Goal: Use online tool/utility: Utilize a website feature to perform a specific function

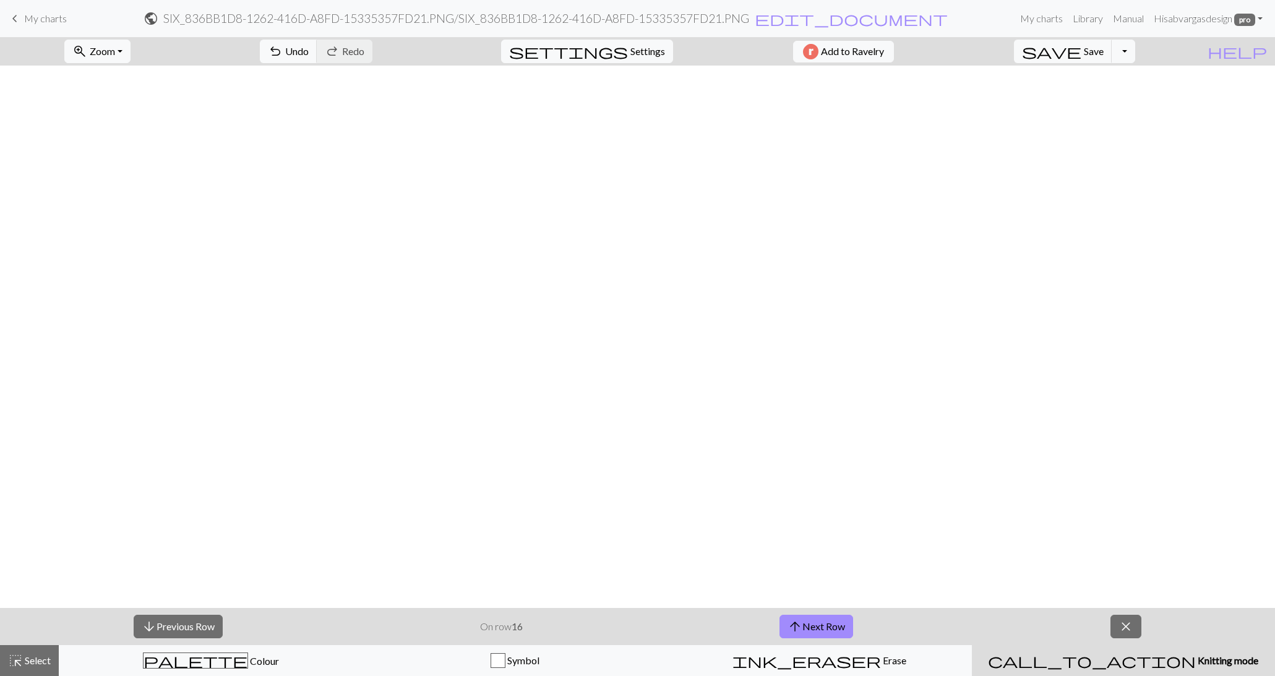
scroll to position [1986, 315]
click at [799, 618] on span "arrow_upward" at bounding box center [795, 626] width 15 height 17
click at [817, 631] on button "arrow_upward Next Row" at bounding box center [817, 627] width 74 height 24
click at [849, 621] on button "arrow_upward Next Row" at bounding box center [817, 627] width 74 height 24
click at [811, 629] on button "arrow_upward Next Row" at bounding box center [817, 627] width 74 height 24
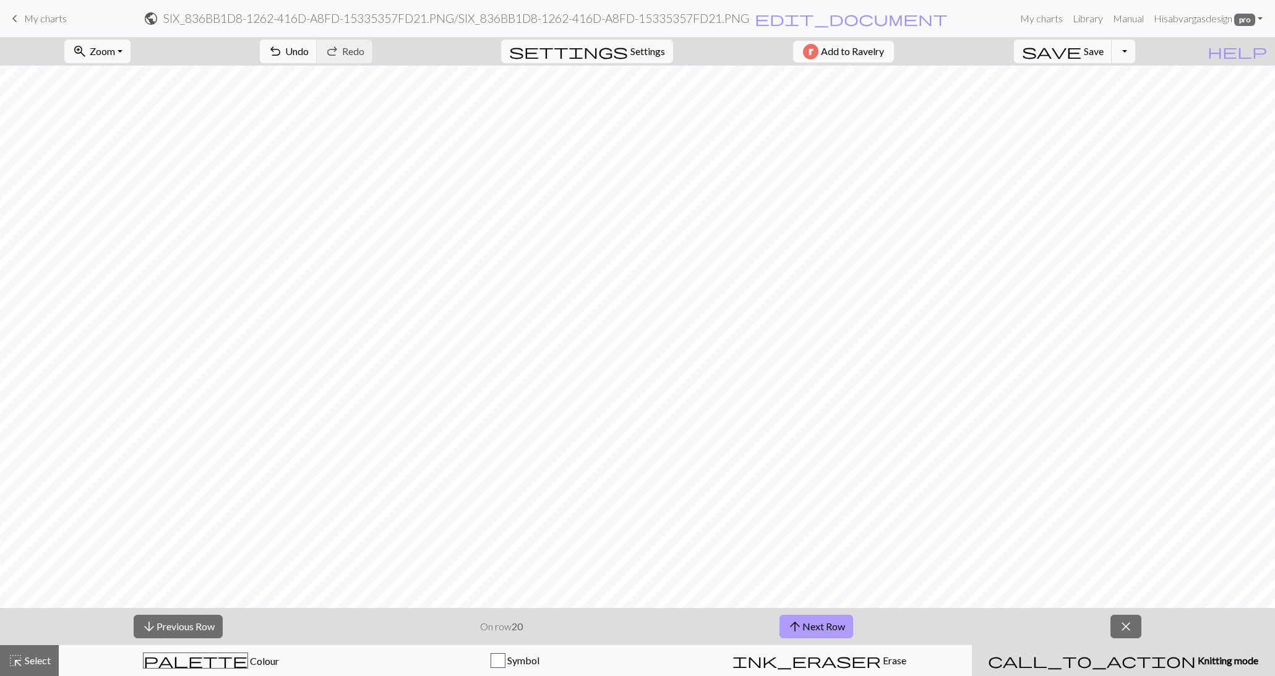
click at [832, 627] on button "arrow_upward Next Row" at bounding box center [817, 627] width 74 height 24
click at [833, 627] on button "arrow_upward Next Row" at bounding box center [817, 627] width 74 height 24
click at [836, 626] on button "arrow_upward Next Row" at bounding box center [817, 627] width 74 height 24
click at [780, 615] on button "arrow_upward Next Row" at bounding box center [817, 627] width 74 height 24
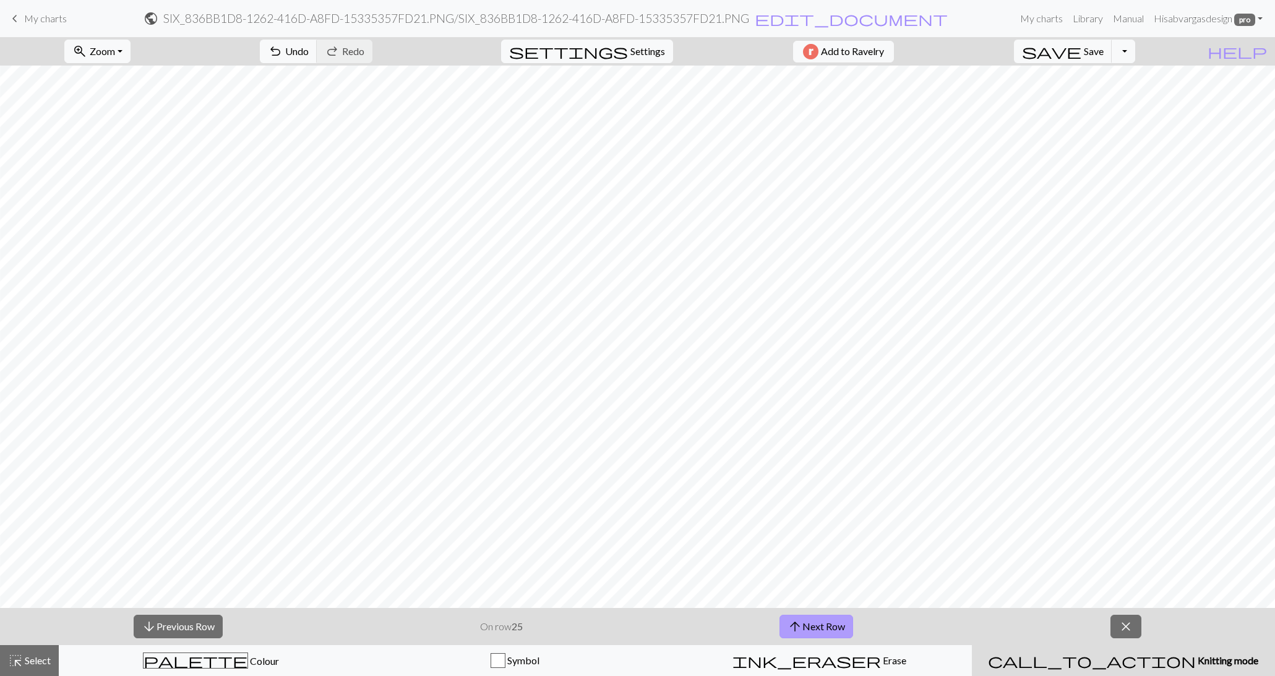
click at [780, 615] on button "arrow_upward Next Row" at bounding box center [817, 627] width 74 height 24
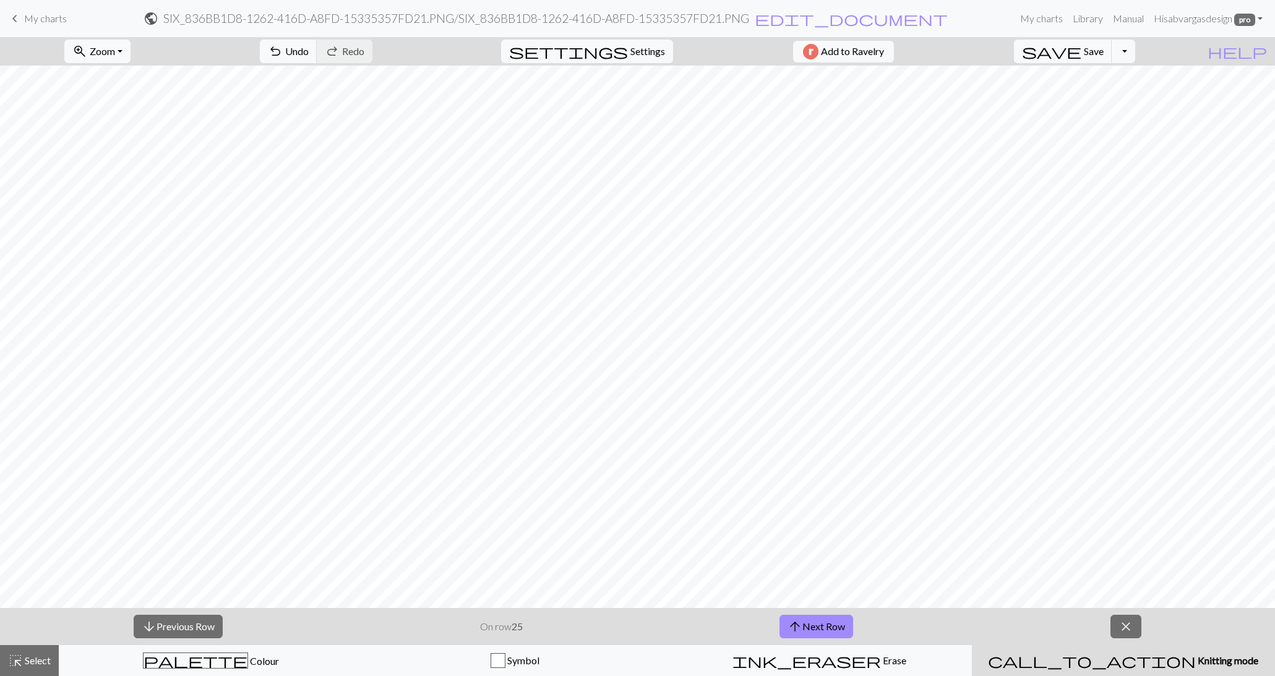
click at [780, 615] on button "arrow_upward Next Row" at bounding box center [817, 627] width 74 height 24
drag, startPoint x: 837, startPoint y: 625, endPoint x: 859, endPoint y: 618, distance: 23.3
click at [859, 618] on div "arrow_downward Previous Row On row 51 arrow_upward Next Row close" at bounding box center [637, 626] width 1275 height 37
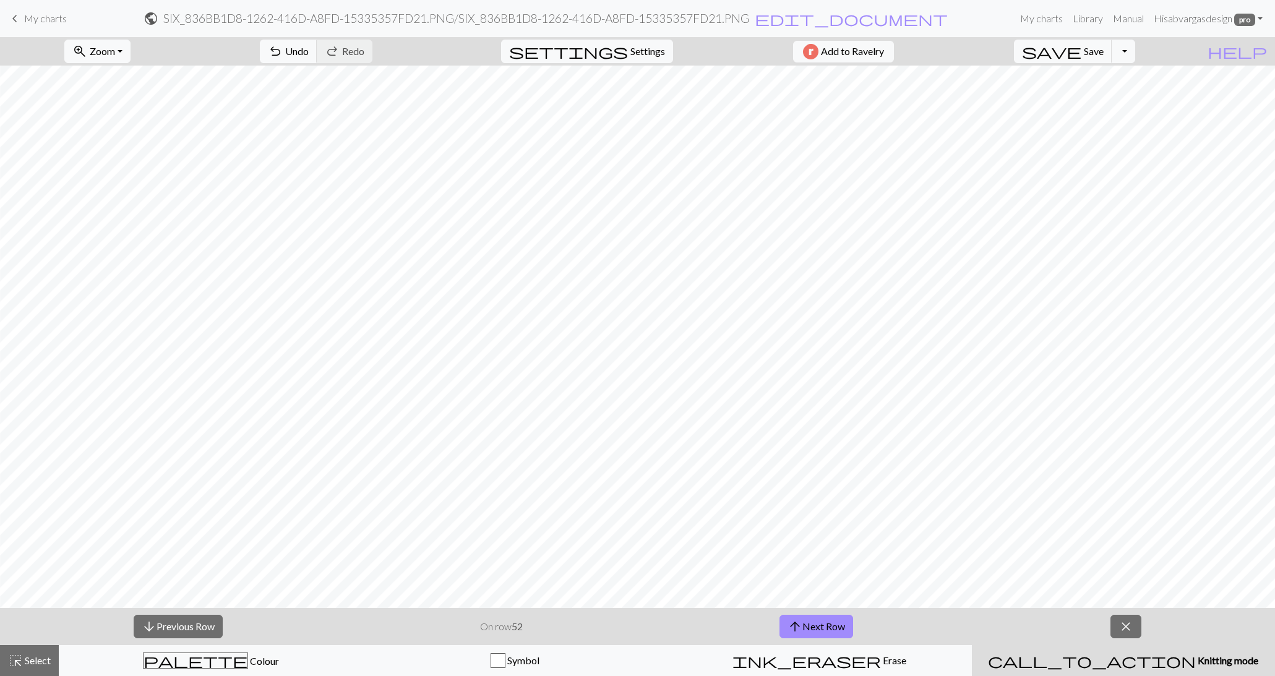
click at [864, 620] on div "arrow_downward Previous Row On row 52 arrow_upward Next Row close" at bounding box center [637, 626] width 1275 height 37
click at [197, 626] on button "arrow_downward Previous Row" at bounding box center [178, 627] width 89 height 24
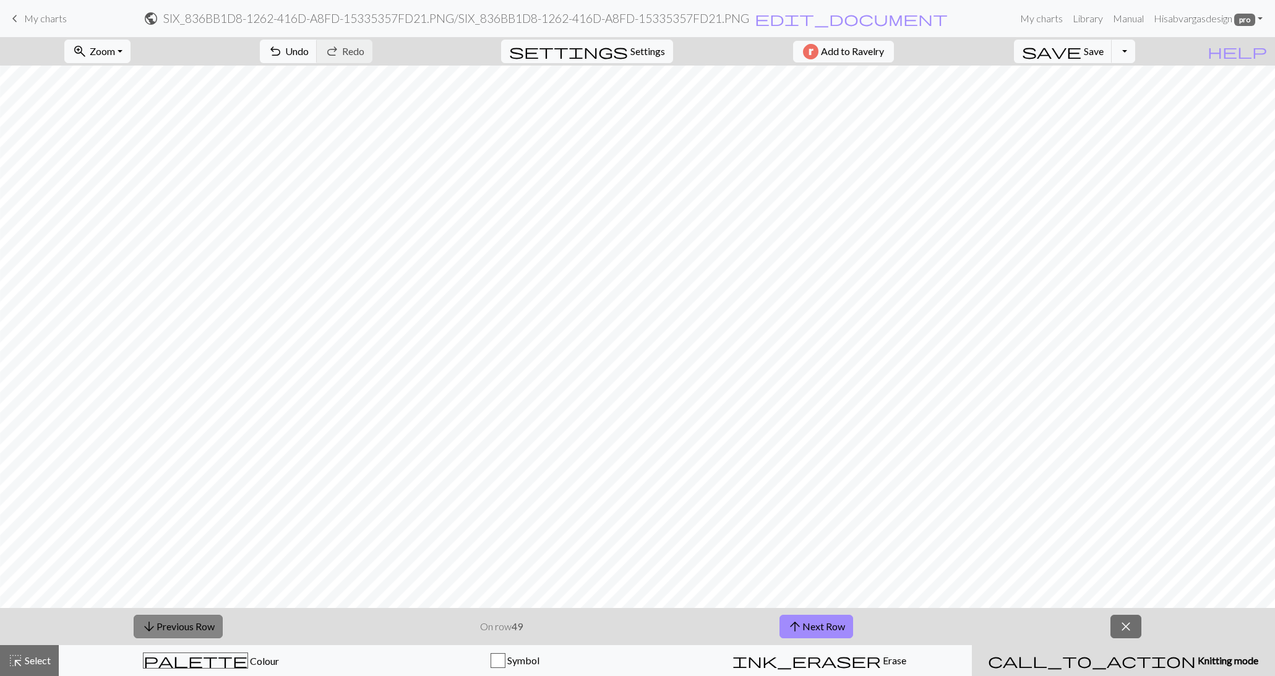
click at [197, 626] on button "arrow_downward Previous Row" at bounding box center [178, 627] width 89 height 24
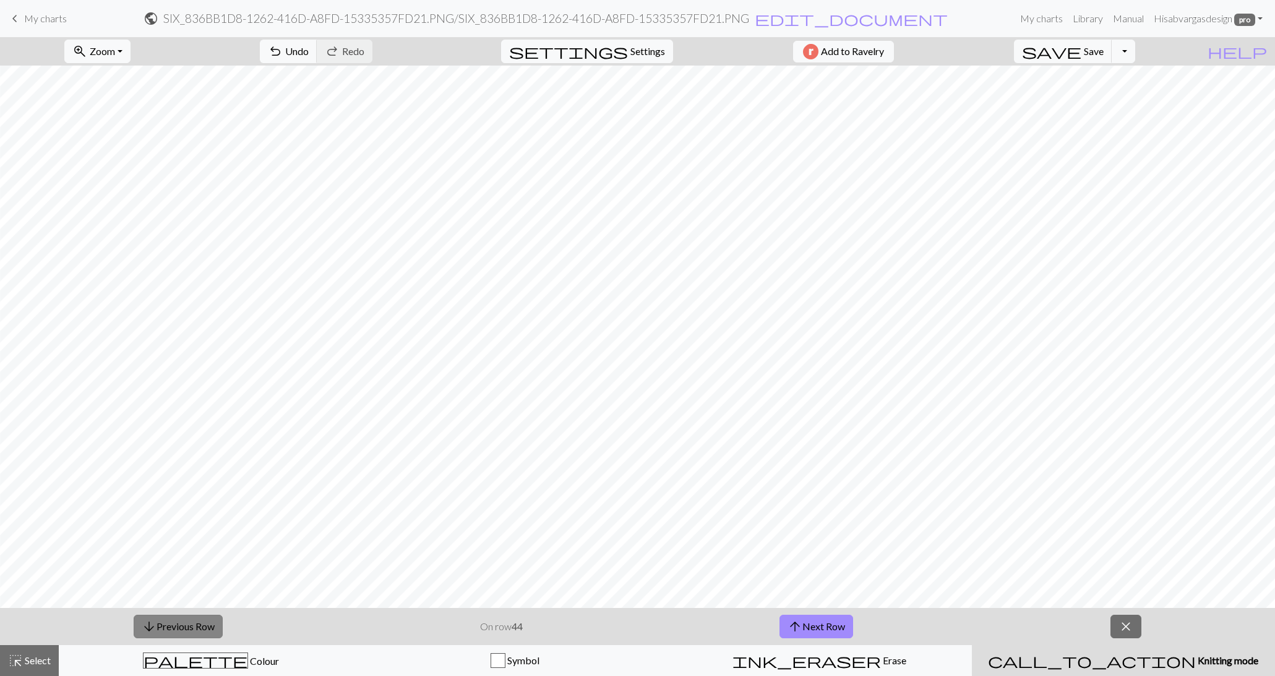
click at [197, 627] on button "arrow_downward Previous Row" at bounding box center [178, 627] width 89 height 24
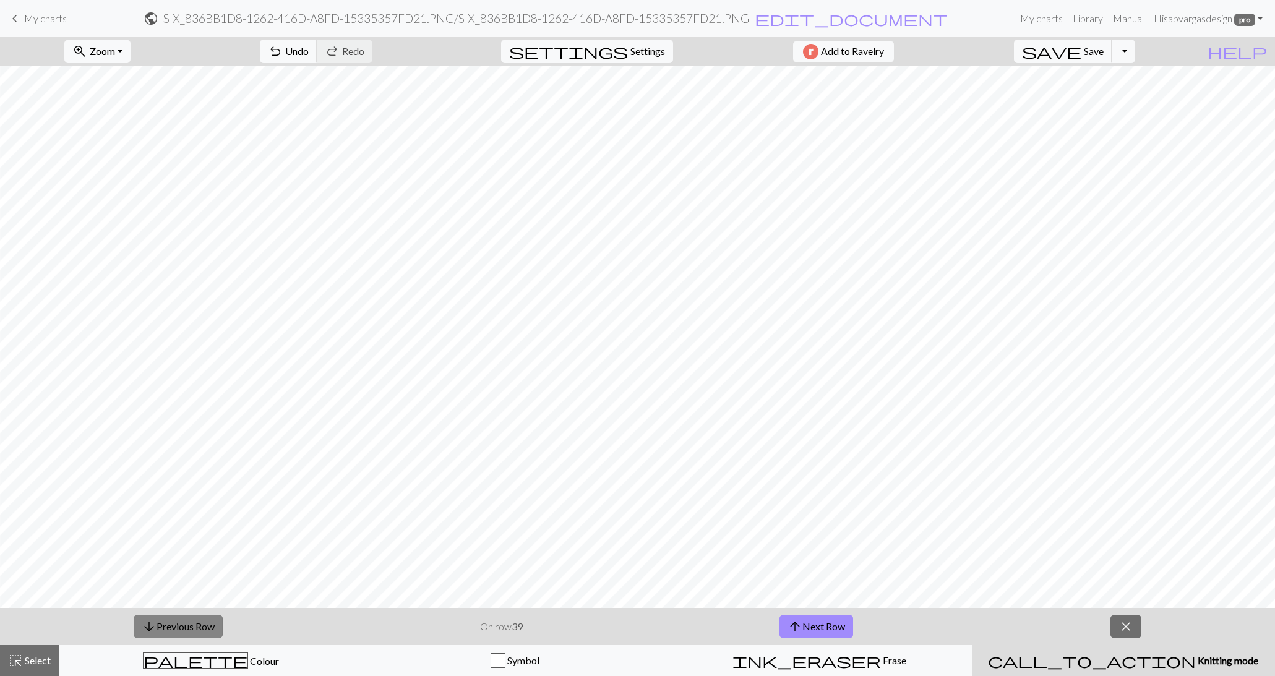
click at [197, 625] on button "arrow_downward Previous Row" at bounding box center [178, 627] width 89 height 24
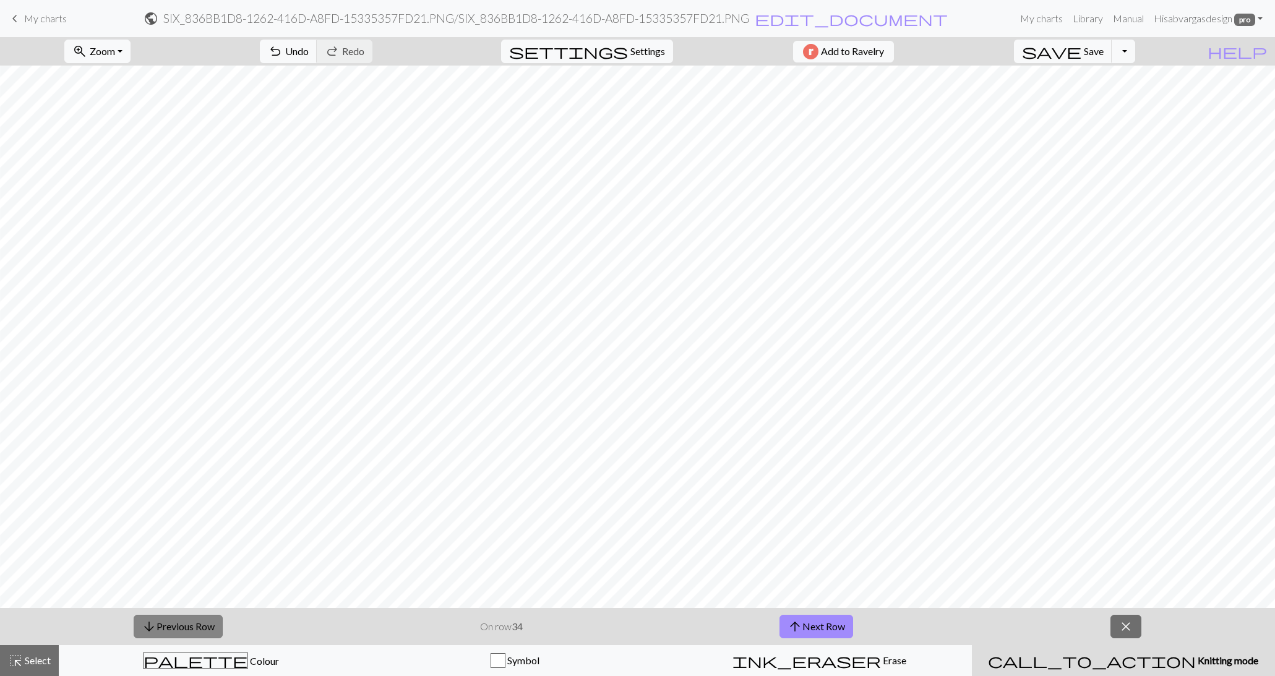
click at [197, 625] on button "arrow_downward Previous Row" at bounding box center [178, 627] width 89 height 24
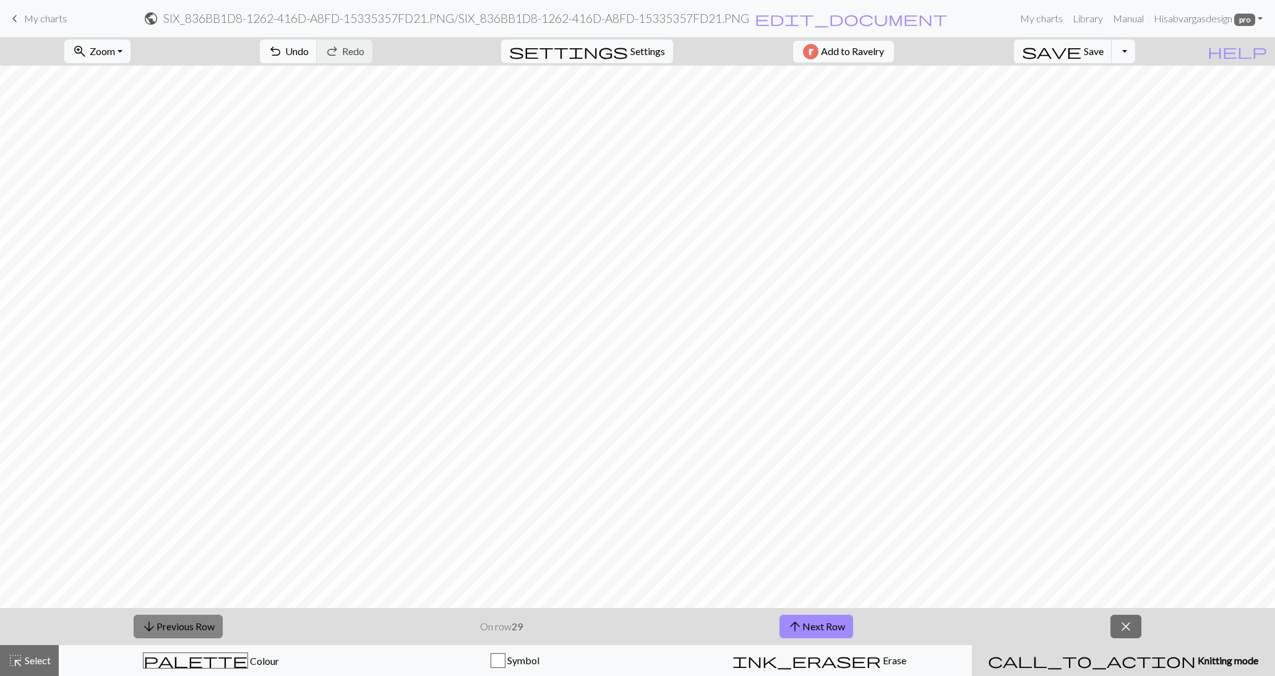
click at [197, 625] on button "arrow_downward Previous Row" at bounding box center [178, 627] width 89 height 24
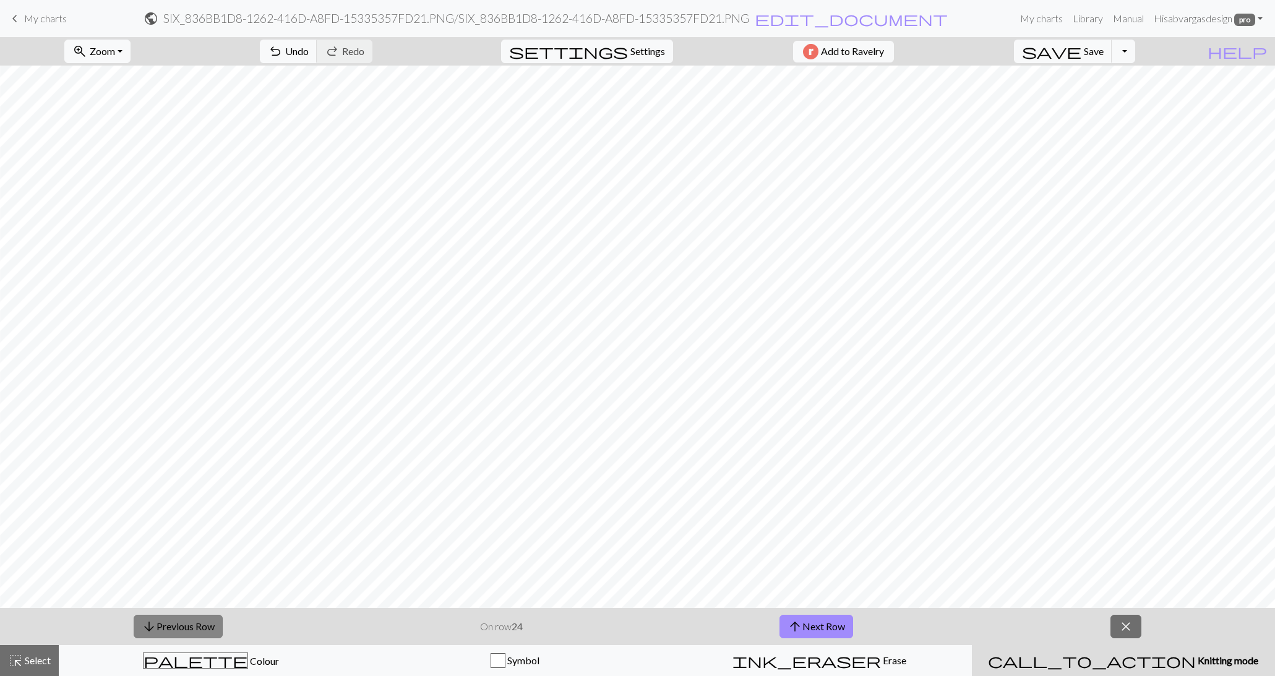
click at [197, 625] on button "arrow_downward Previous Row" at bounding box center [178, 627] width 89 height 24
click at [812, 621] on button "arrow_upward Next Row" at bounding box center [817, 627] width 74 height 24
click at [179, 624] on button "arrow_downward Previous Row" at bounding box center [177, 627] width 89 height 24
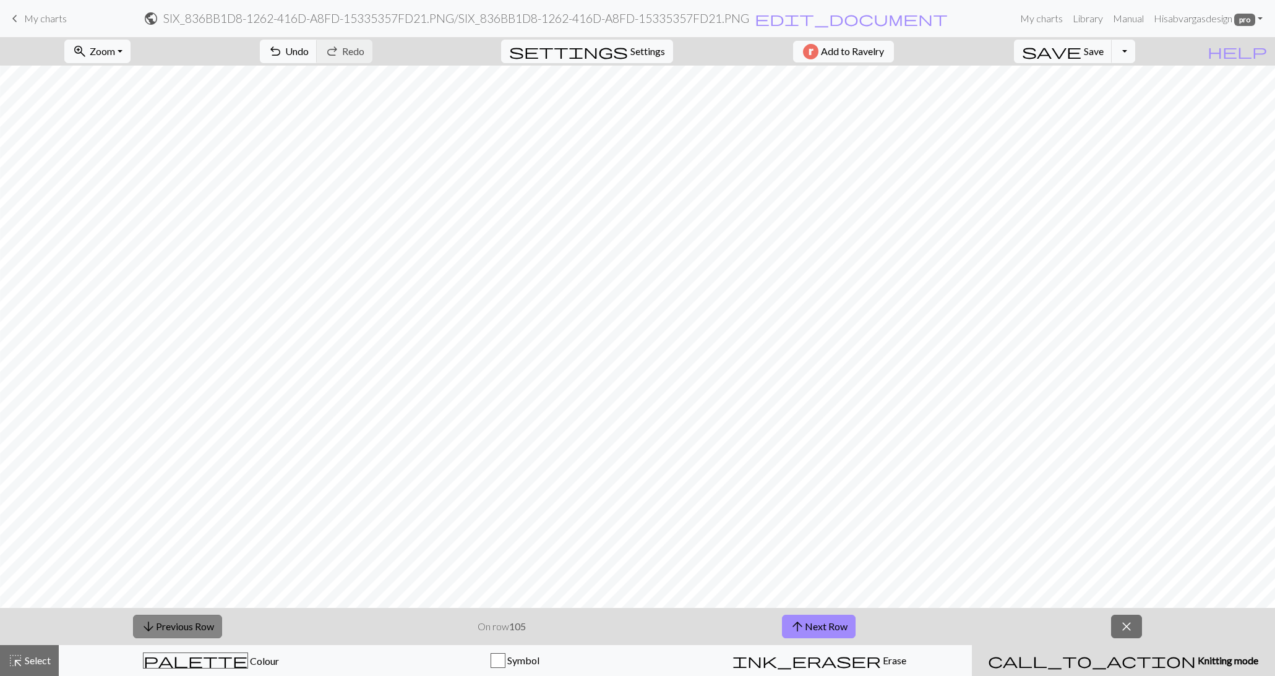
click at [179, 624] on button "arrow_downward Previous Row" at bounding box center [177, 627] width 89 height 24
click at [179, 623] on button "arrow_downward Previous Row" at bounding box center [177, 627] width 89 height 24
click at [179, 624] on button "arrow_downward Previous Row" at bounding box center [177, 627] width 89 height 24
click at [179, 623] on button "arrow_downward Previous Row" at bounding box center [177, 627] width 89 height 24
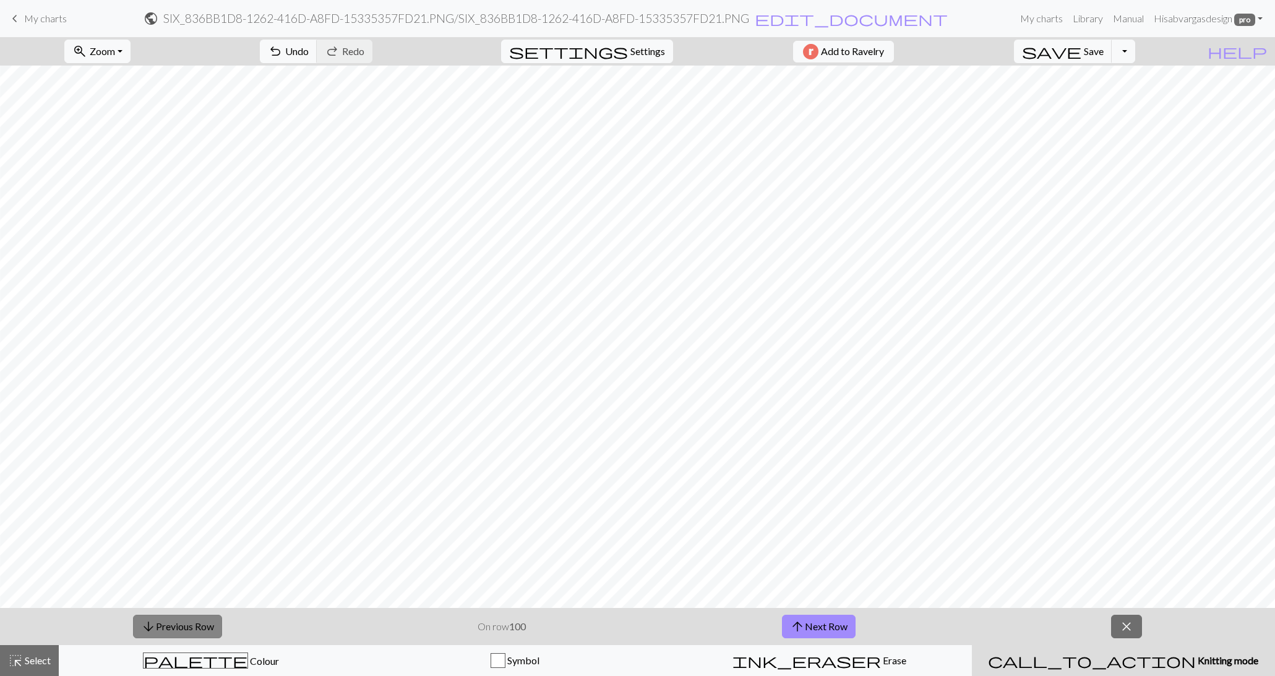
click at [179, 623] on button "arrow_downward Previous Row" at bounding box center [177, 627] width 89 height 24
click at [136, 628] on button "arrow_downward Previous Row" at bounding box center [178, 627] width 89 height 24
click at [192, 626] on button "arrow_downward Previous Row" at bounding box center [178, 627] width 89 height 24
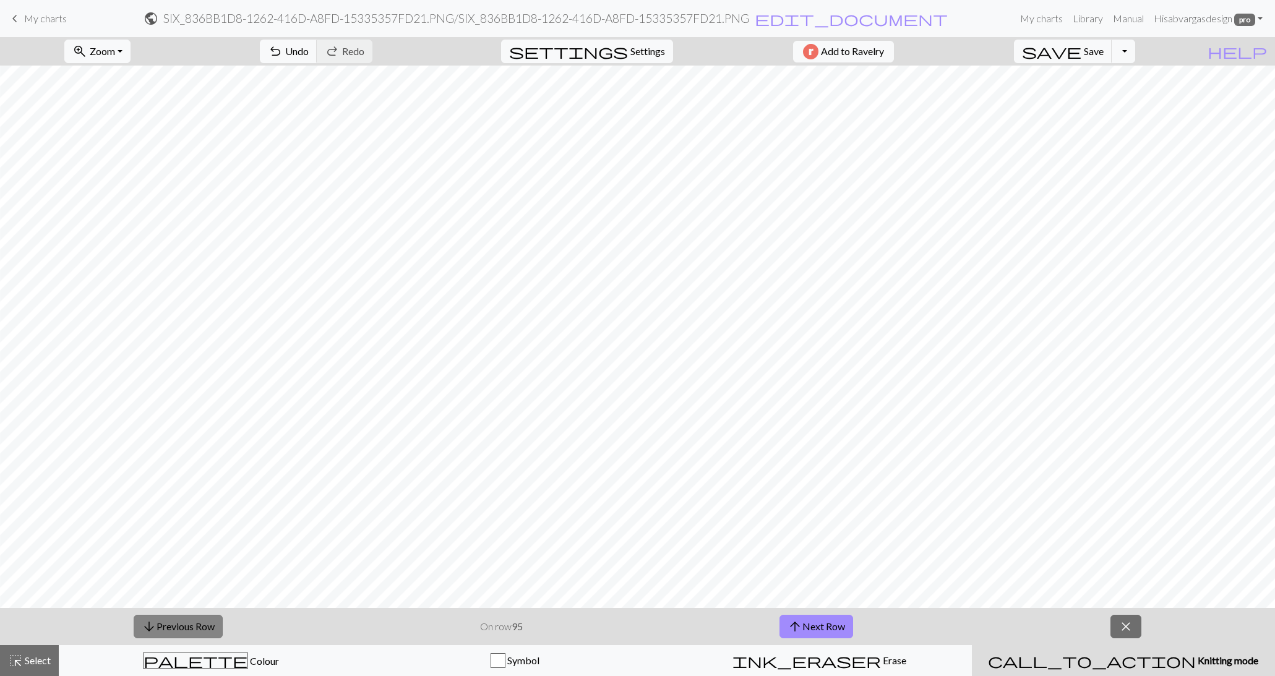
click at [192, 626] on button "arrow_downward Previous Row" at bounding box center [178, 627] width 89 height 24
click at [192, 623] on button "arrow_downward Previous Row" at bounding box center [178, 627] width 89 height 24
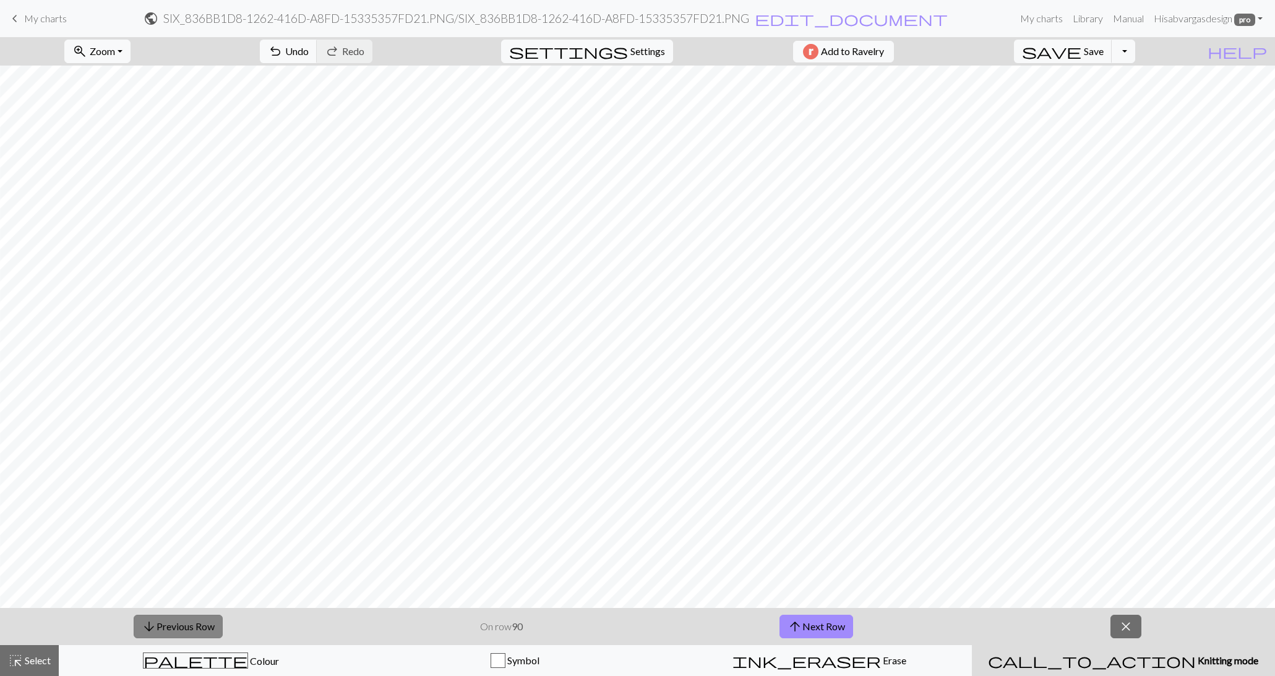
click at [192, 621] on button "arrow_downward Previous Row" at bounding box center [178, 627] width 89 height 24
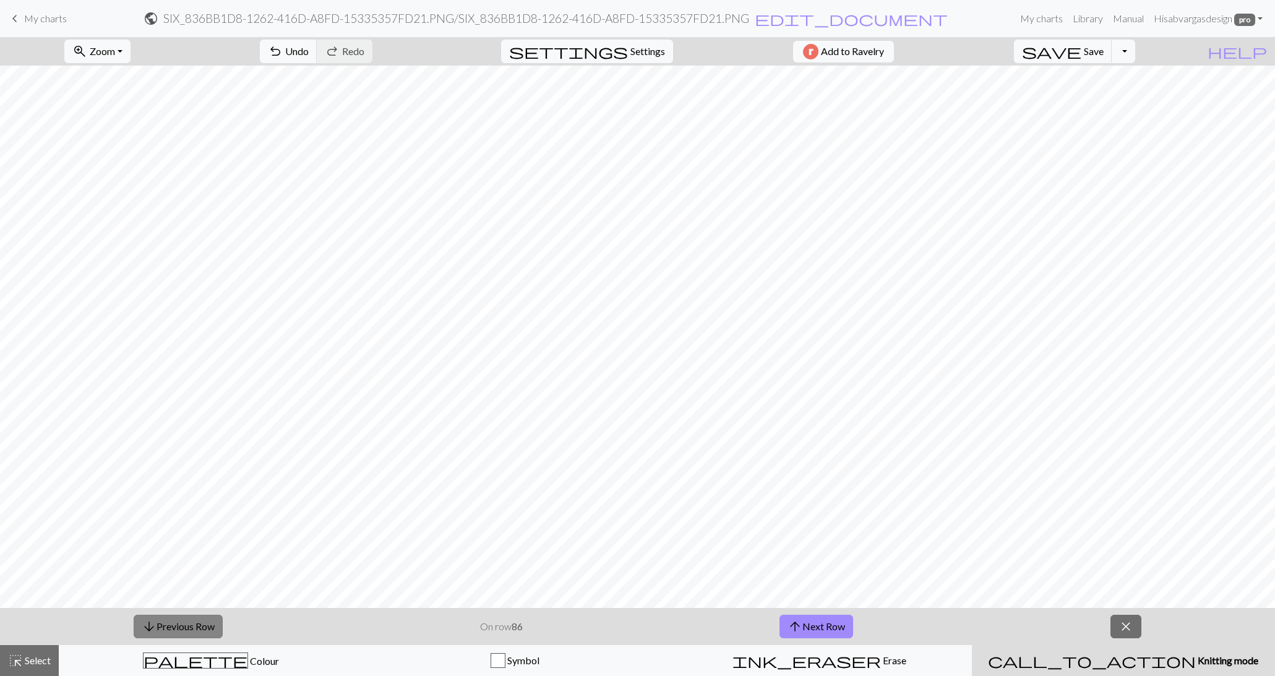
click at [192, 621] on button "arrow_downward Previous Row" at bounding box center [178, 627] width 89 height 24
click at [193, 622] on button "arrow_downward Previous Row" at bounding box center [178, 627] width 89 height 24
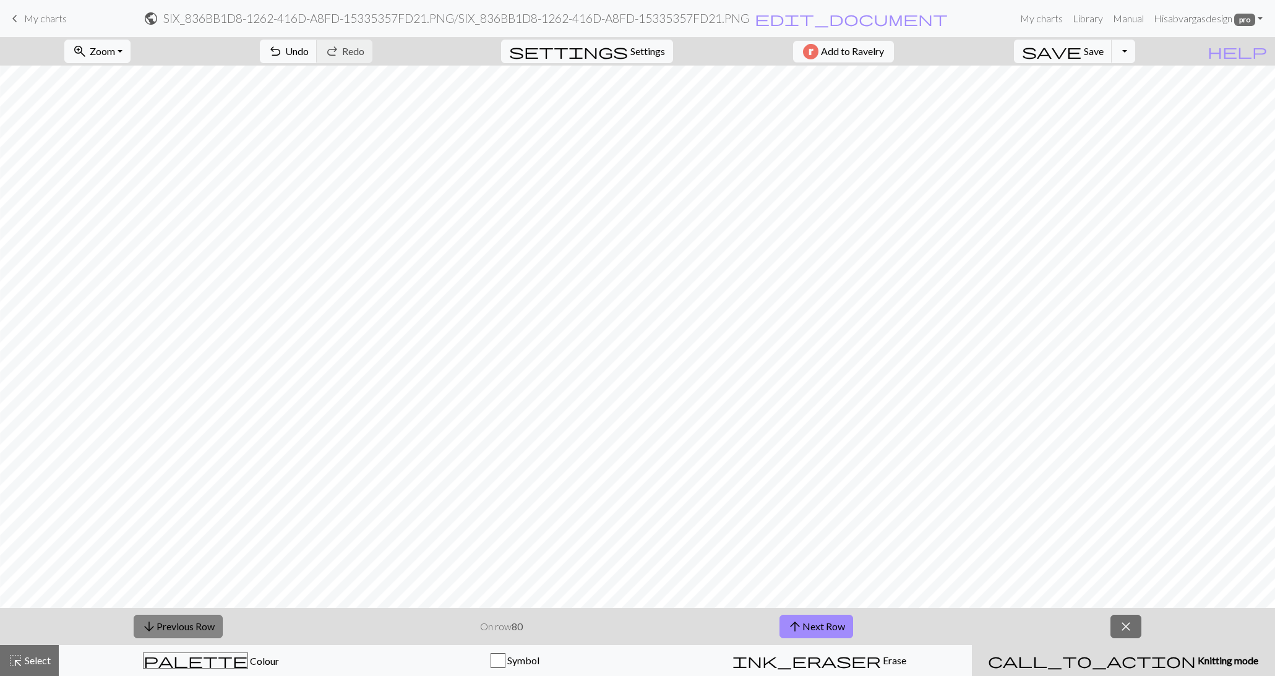
click at [193, 622] on button "arrow_downward Previous Row" at bounding box center [178, 627] width 89 height 24
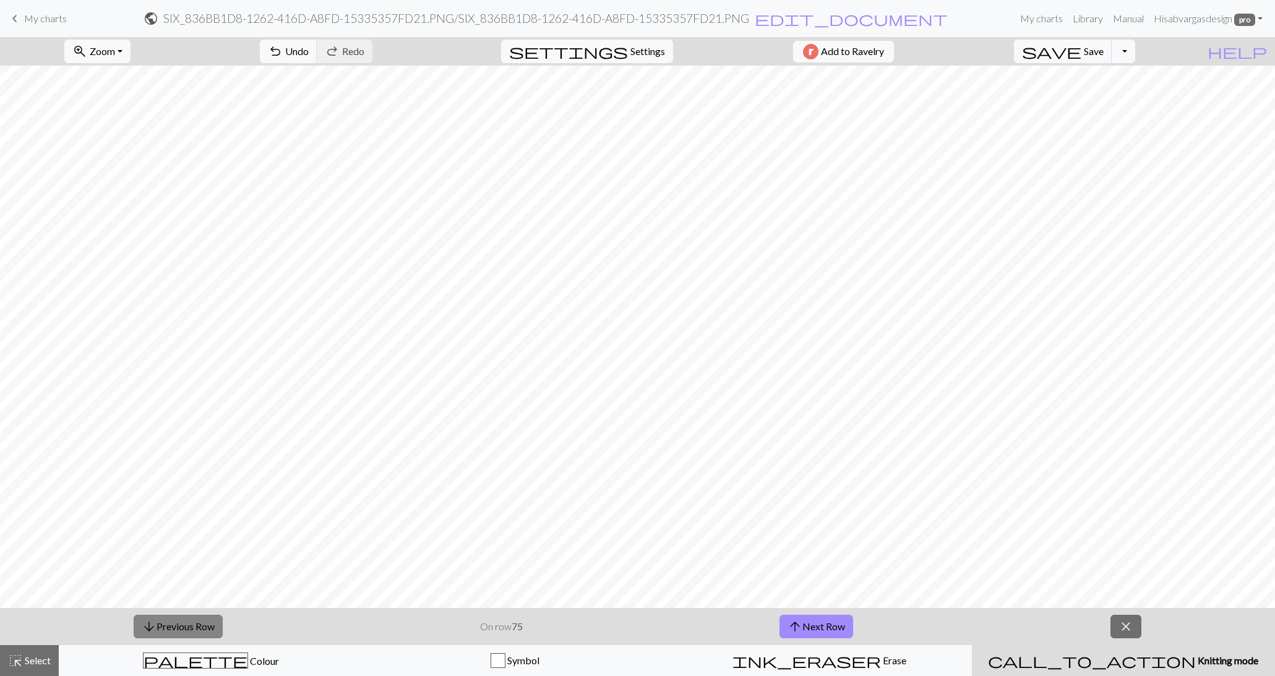
click at [193, 622] on button "arrow_downward Previous Row" at bounding box center [178, 627] width 89 height 24
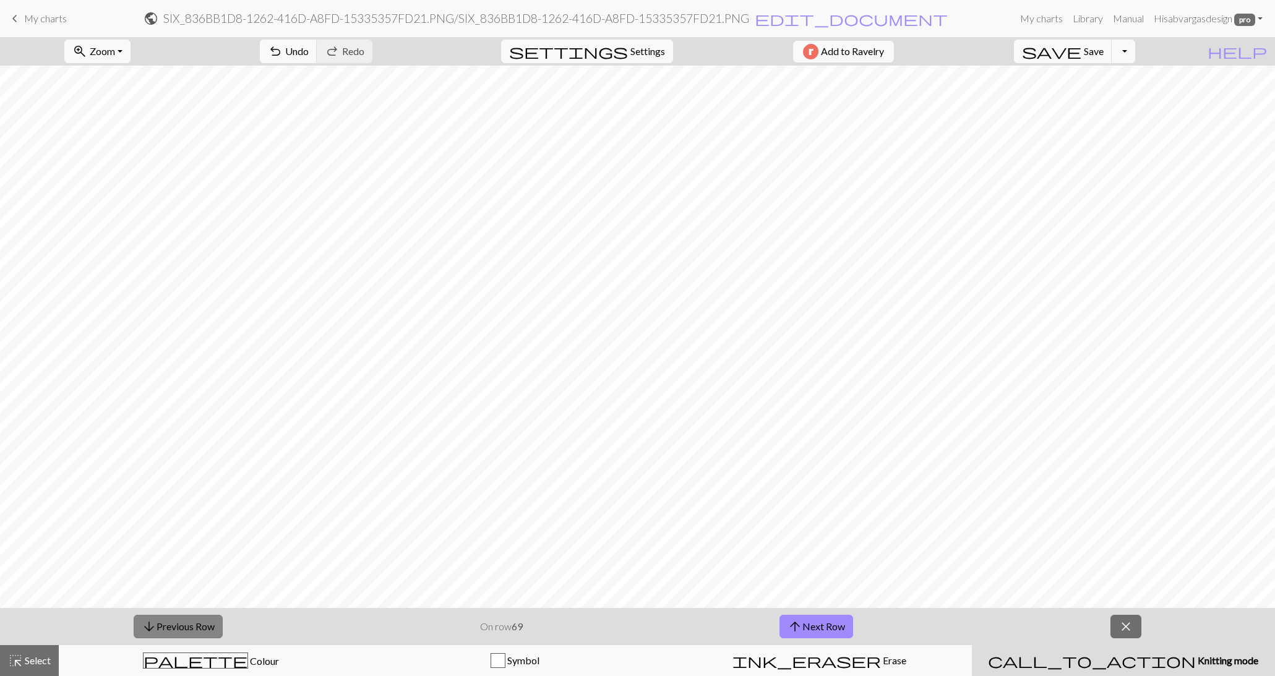
click at [193, 622] on button "arrow_downward Previous Row" at bounding box center [178, 627] width 89 height 24
click at [134, 615] on button "arrow_downward Previous Row" at bounding box center [178, 627] width 89 height 24
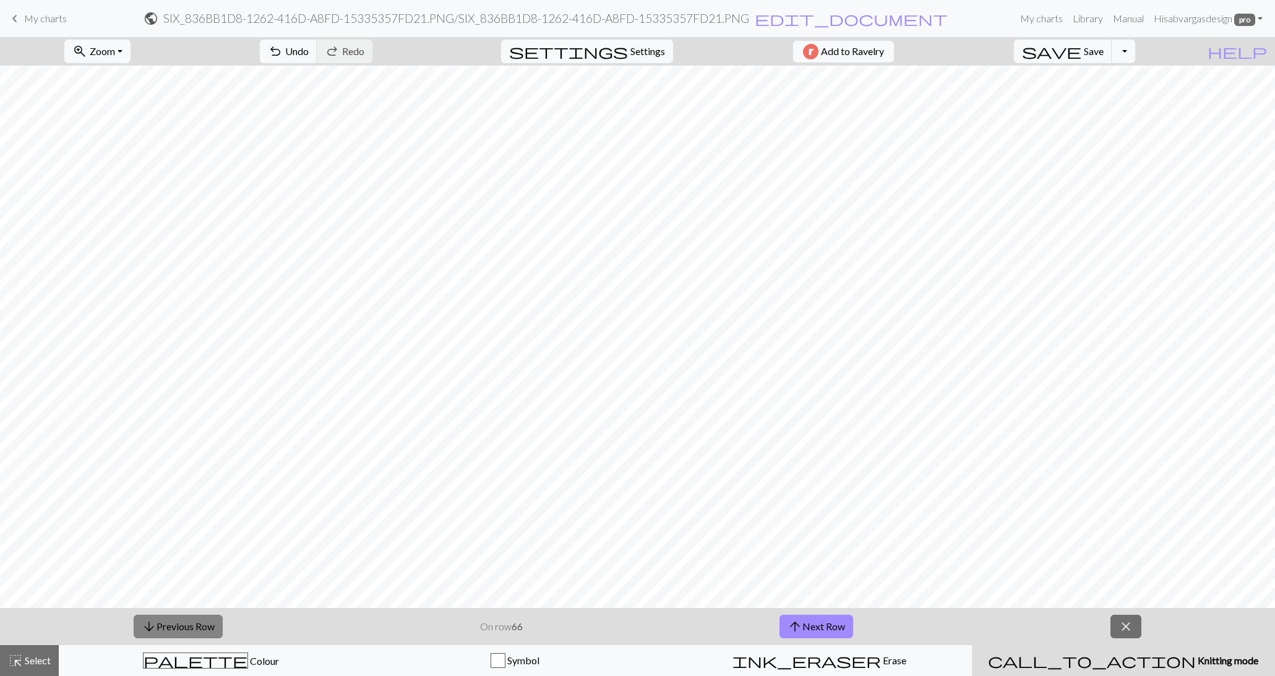
click at [134, 615] on button "arrow_downward Previous Row" at bounding box center [178, 627] width 89 height 24
click at [133, 615] on button "arrow_downward Previous Row" at bounding box center [177, 627] width 89 height 24
click at [193, 622] on button "arrow_downward Previous Row" at bounding box center [177, 627] width 89 height 24
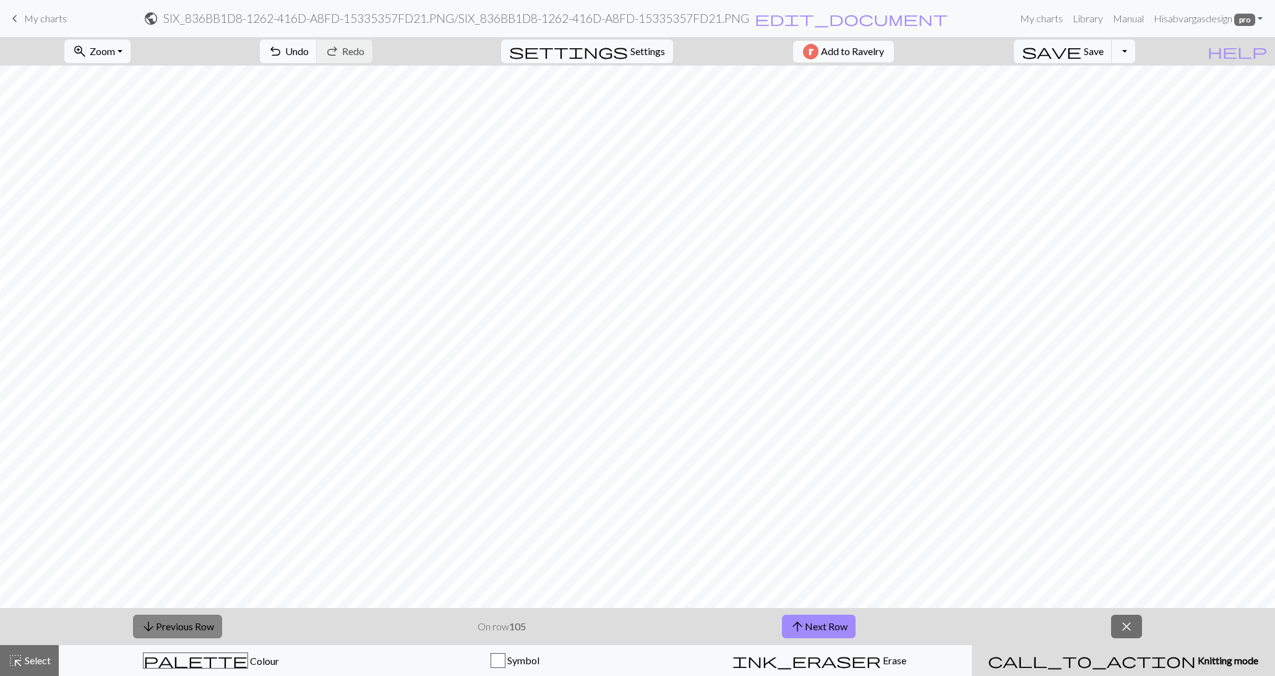
click at [133, 615] on button "arrow_downward Previous Row" at bounding box center [177, 627] width 89 height 24
click at [674, 619] on div "arrow_downward Previous Row On row 104 arrow_upward Next Row close" at bounding box center [637, 626] width 1275 height 37
click at [155, 622] on button "arrow_downward Previous Row" at bounding box center [177, 627] width 89 height 24
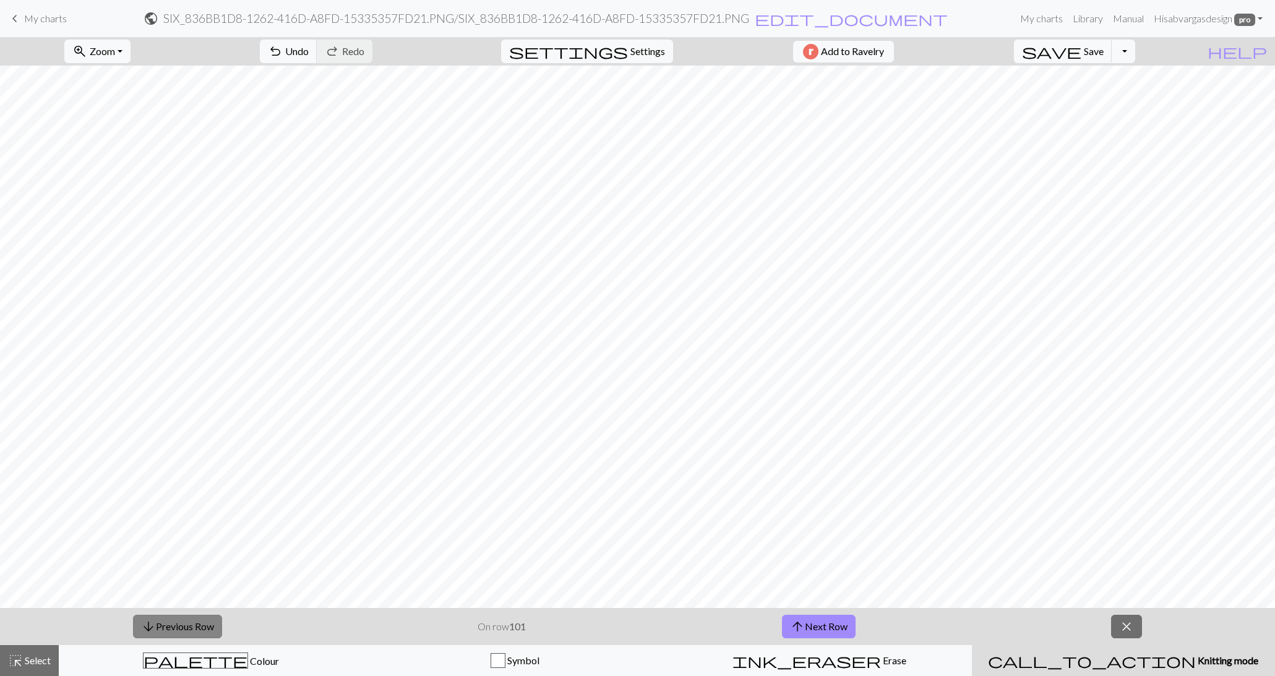
click at [155, 622] on button "arrow_downward Previous Row" at bounding box center [177, 627] width 89 height 24
click at [1114, 622] on button "close" at bounding box center [1126, 627] width 31 height 24
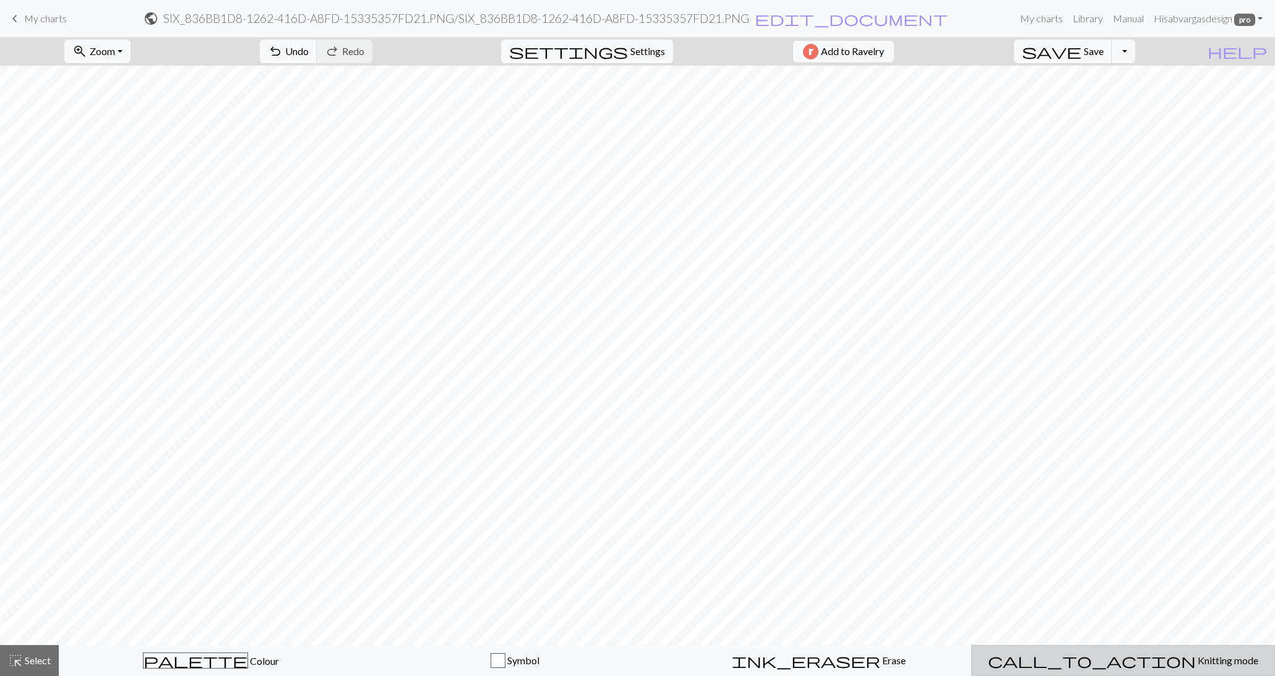
click at [1073, 662] on div "call_to_action Knitting mode Knitting mode" at bounding box center [1123, 660] width 288 height 15
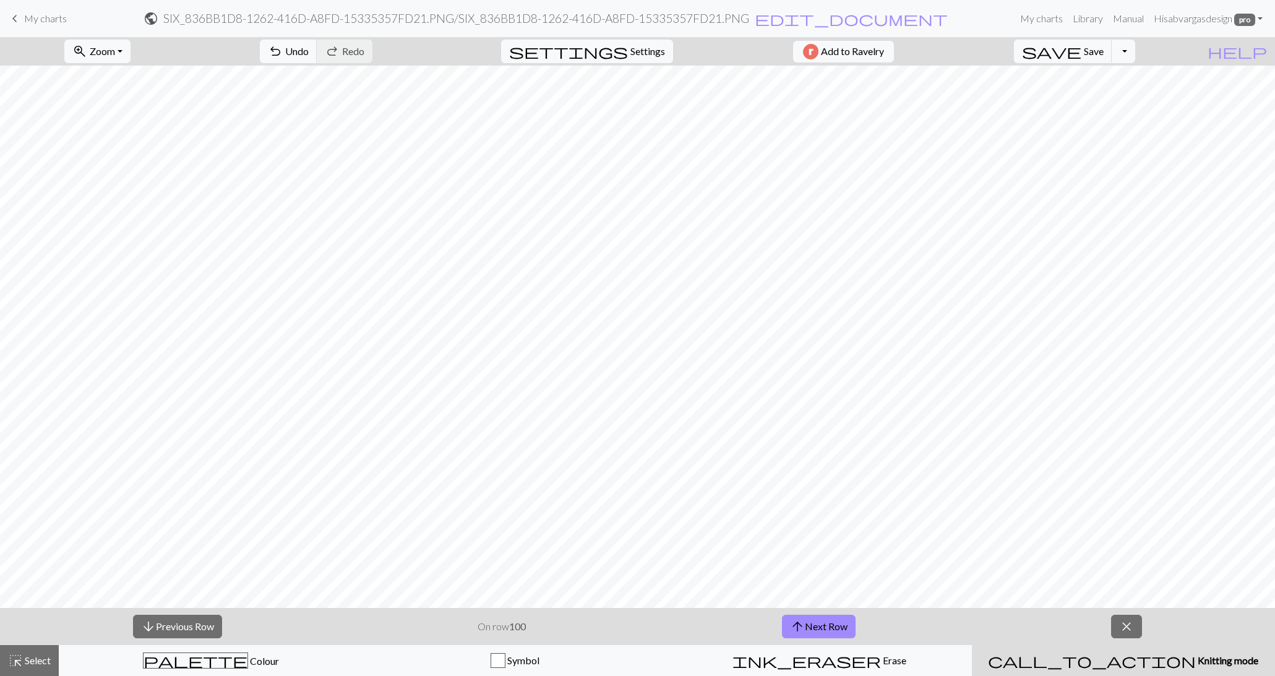
click at [173, 614] on div "arrow_downward Previous Row On row 100 arrow_upward Next Row close" at bounding box center [637, 626] width 1275 height 37
click at [184, 616] on button "arrow_downward Previous Row" at bounding box center [177, 627] width 89 height 24
click at [184, 616] on button "arrow_downward Previous Row" at bounding box center [178, 627] width 89 height 24
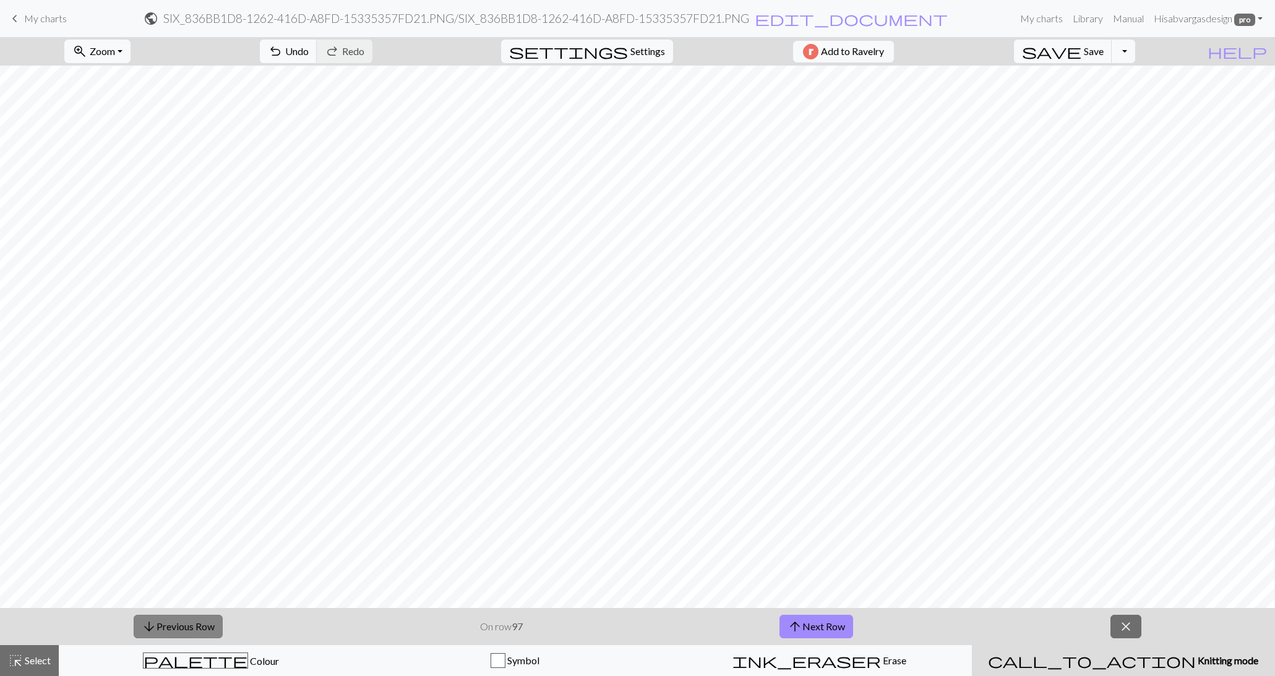
click at [184, 616] on button "arrow_downward Previous Row" at bounding box center [178, 627] width 89 height 24
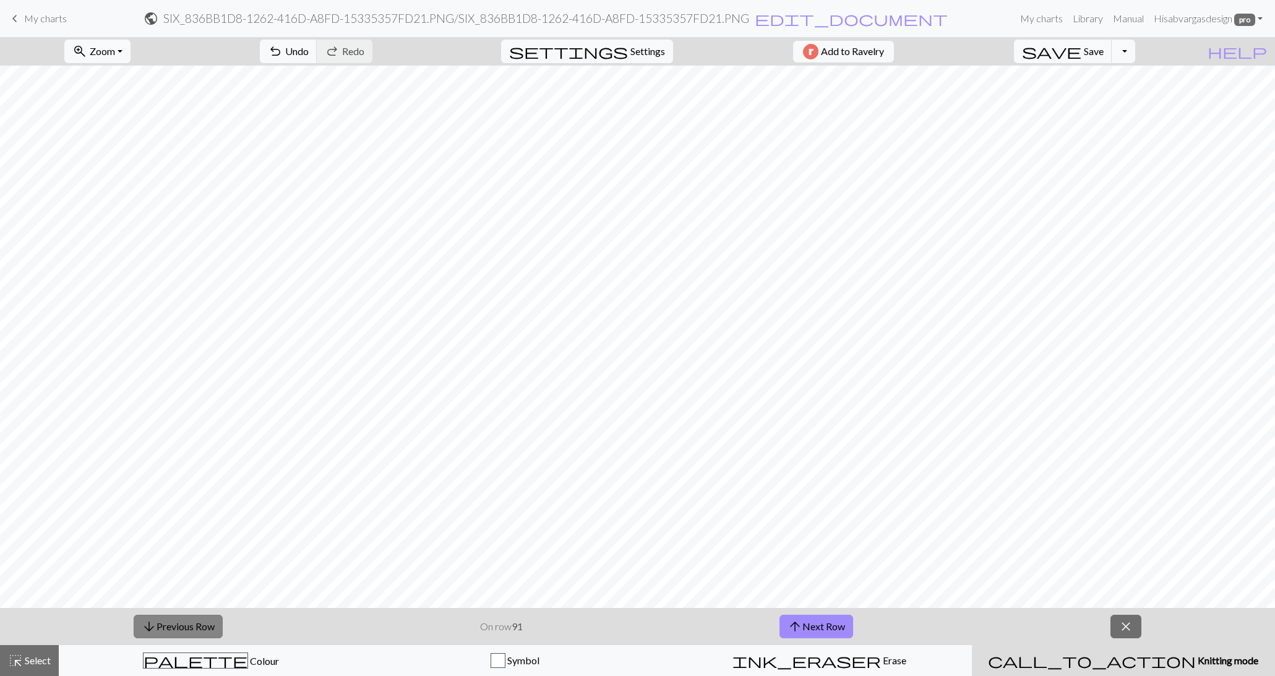
click at [184, 616] on button "arrow_downward Previous Row" at bounding box center [178, 627] width 89 height 24
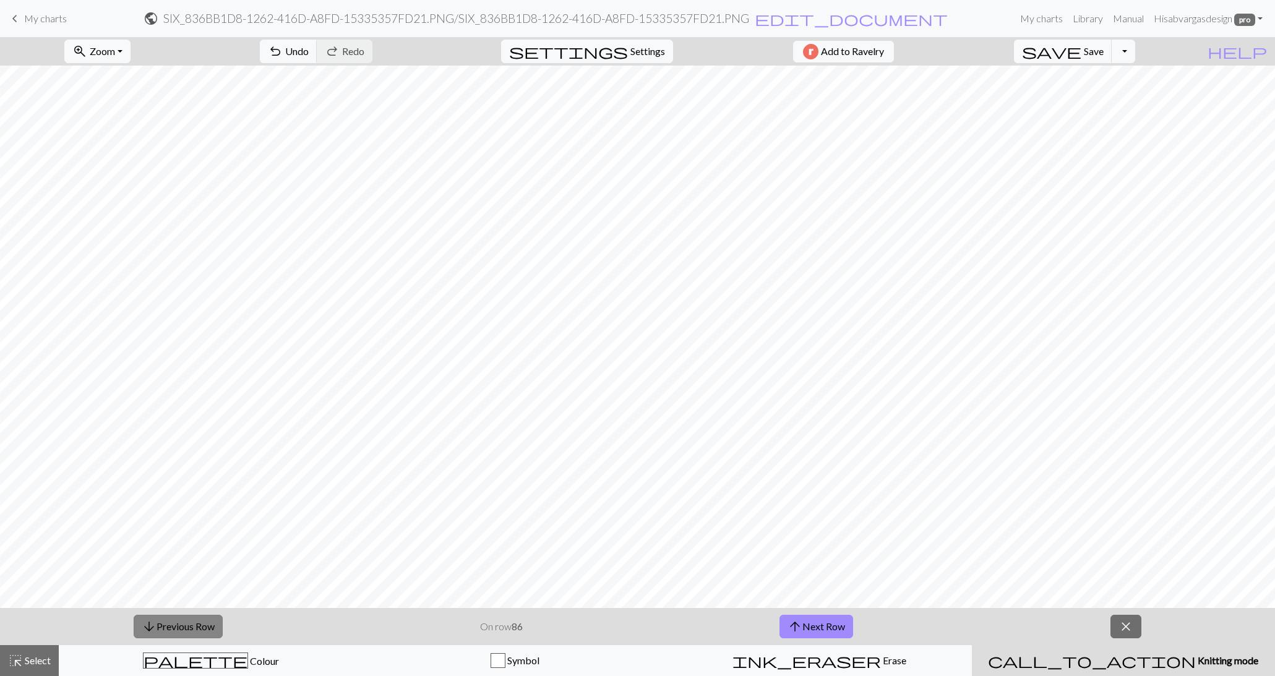
click at [184, 616] on button "arrow_downward Previous Row" at bounding box center [178, 627] width 89 height 24
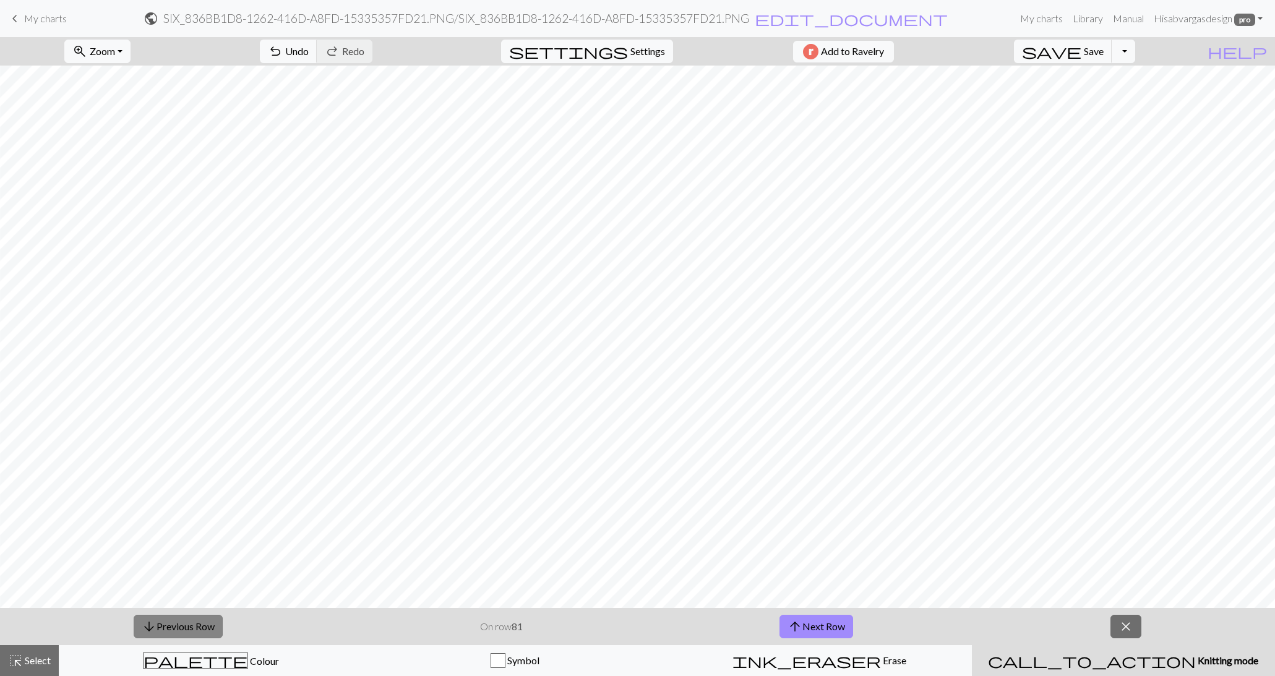
click at [184, 616] on button "arrow_downward Previous Row" at bounding box center [178, 627] width 89 height 24
click at [1082, 43] on span "save" at bounding box center [1051, 51] width 59 height 17
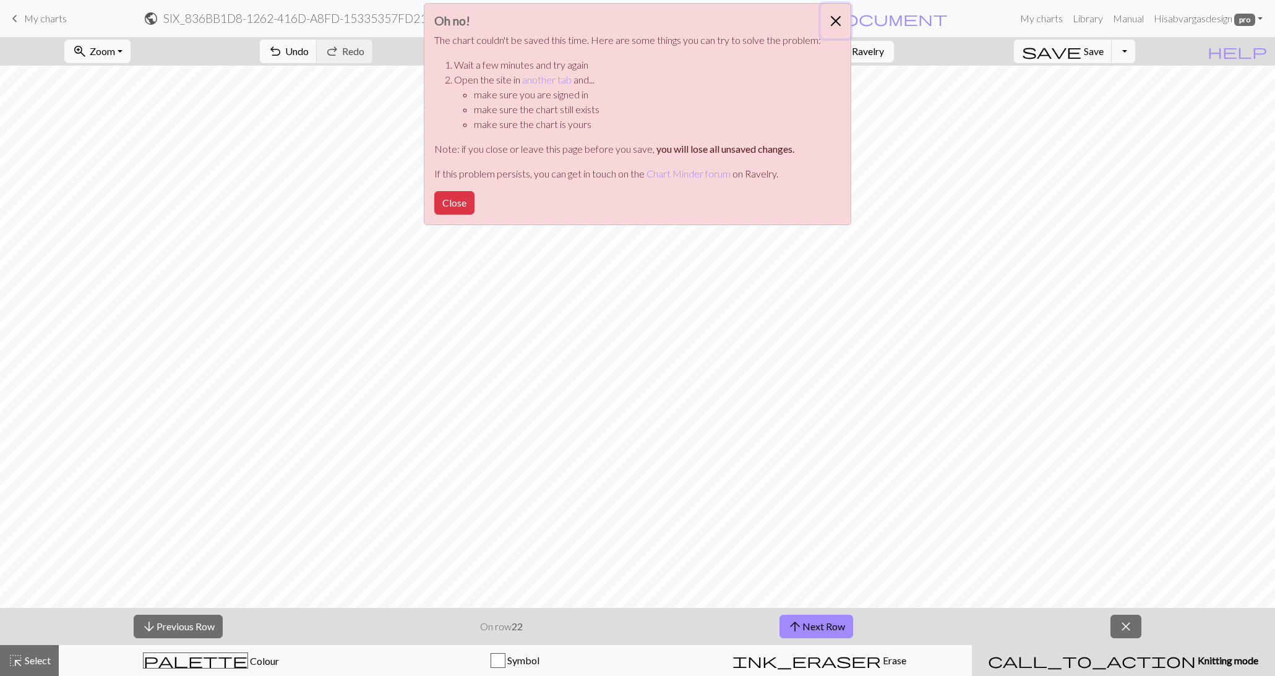
click at [835, 17] on button "Close" at bounding box center [836, 21] width 30 height 35
